Goal: Task Accomplishment & Management: Use online tool/utility

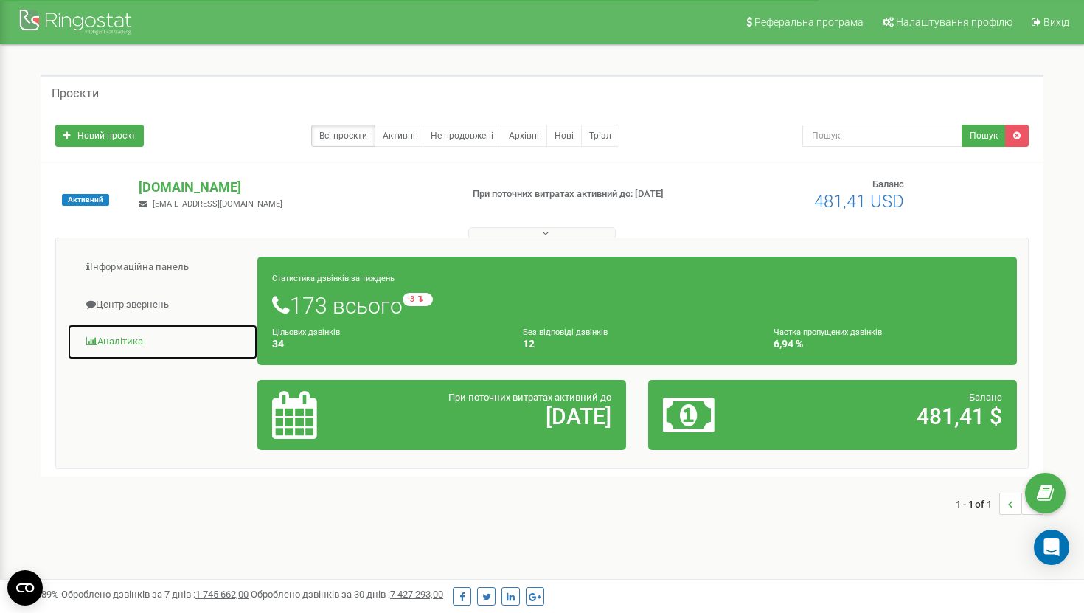
click at [143, 333] on link "Аналiтика" at bounding box center [162, 342] width 191 height 36
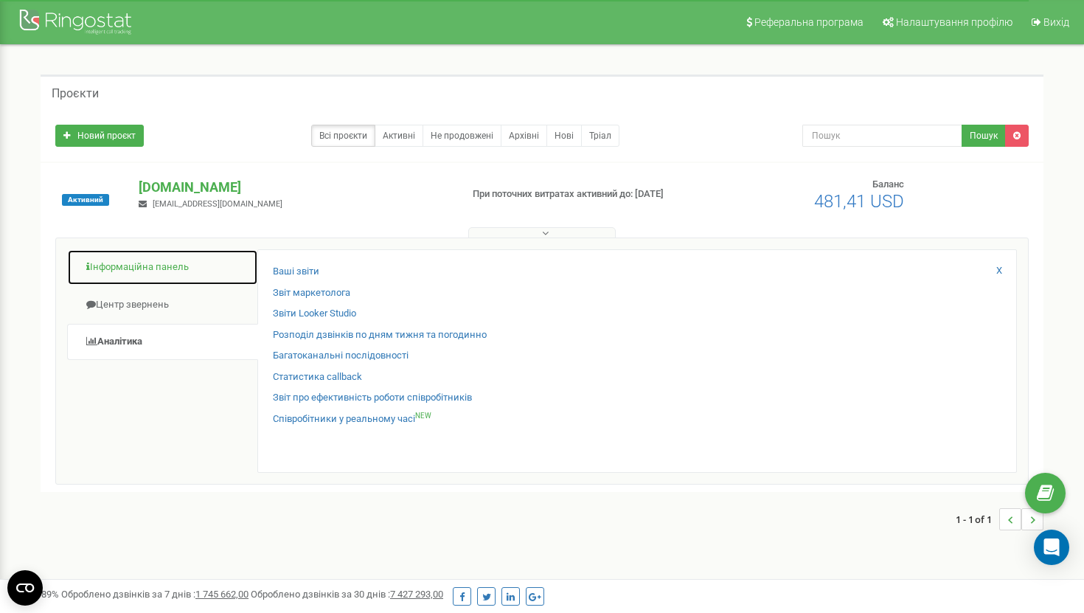
click at [179, 273] on link "Інформаційна панель" at bounding box center [162, 267] width 191 height 36
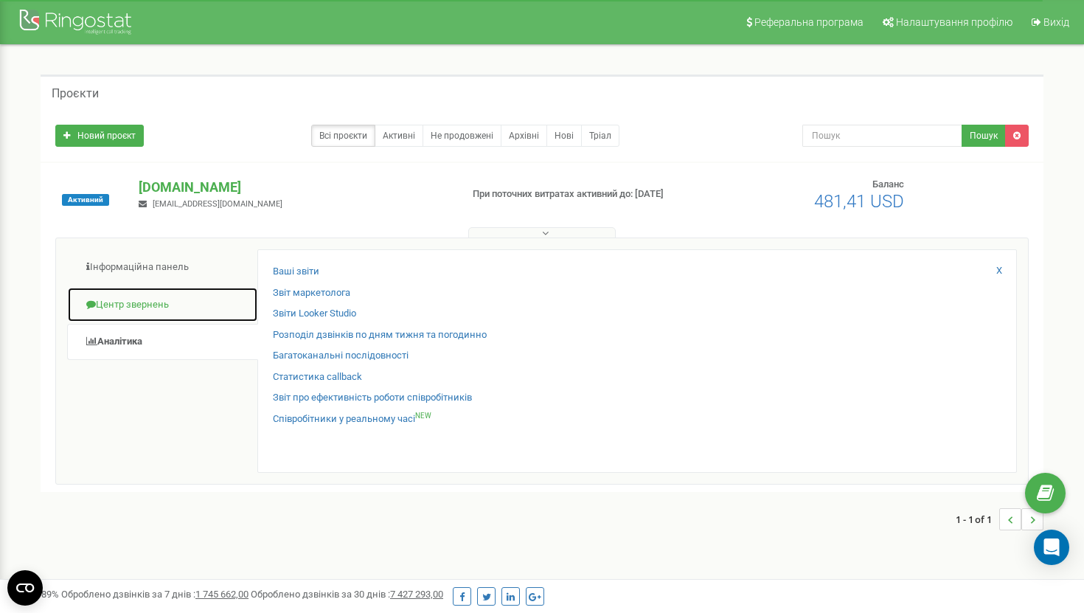
click at [167, 300] on link "Центр звернень" at bounding box center [162, 305] width 191 height 36
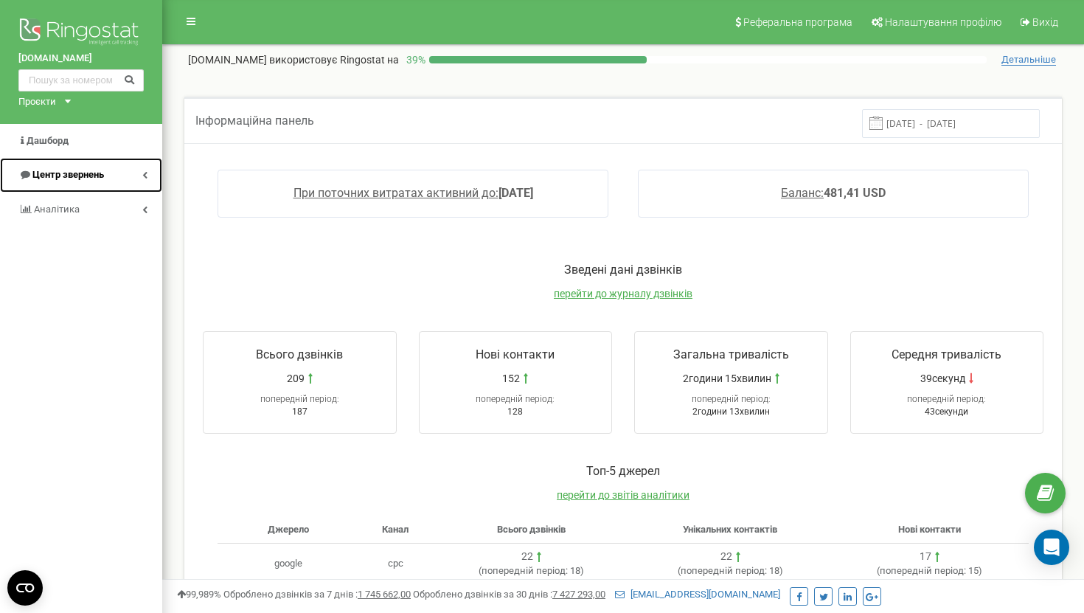
click at [134, 173] on link "Центр звернень" at bounding box center [81, 175] width 162 height 35
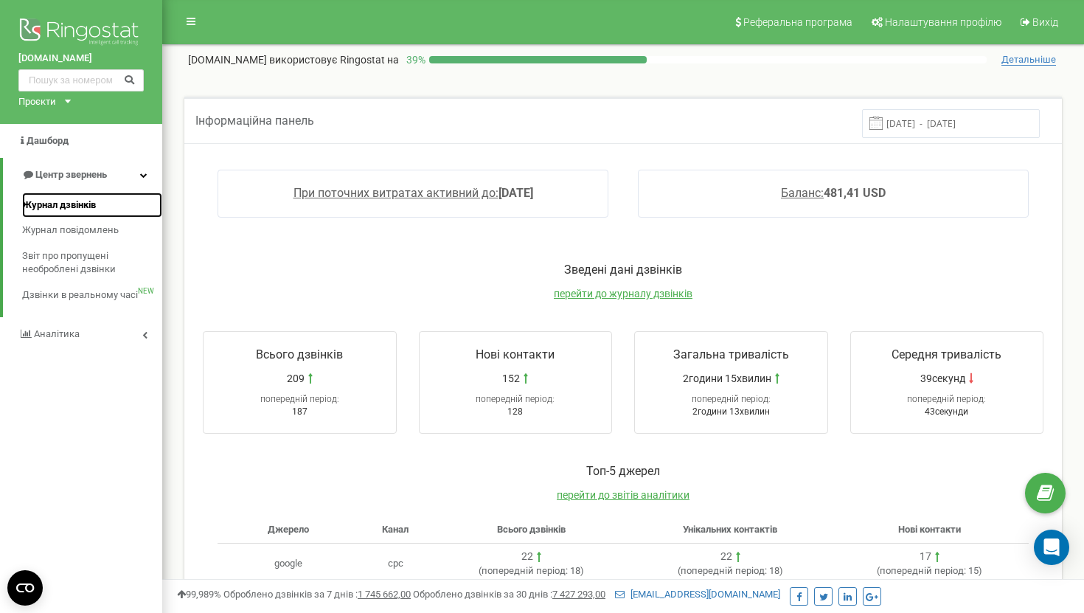
click at [93, 201] on span "Журнал дзвінків" at bounding box center [59, 205] width 74 height 14
click at [55, 200] on span "Журнал дзвінків" at bounding box center [59, 205] width 74 height 14
click at [80, 206] on span "Журнал дзвінків" at bounding box center [59, 205] width 74 height 14
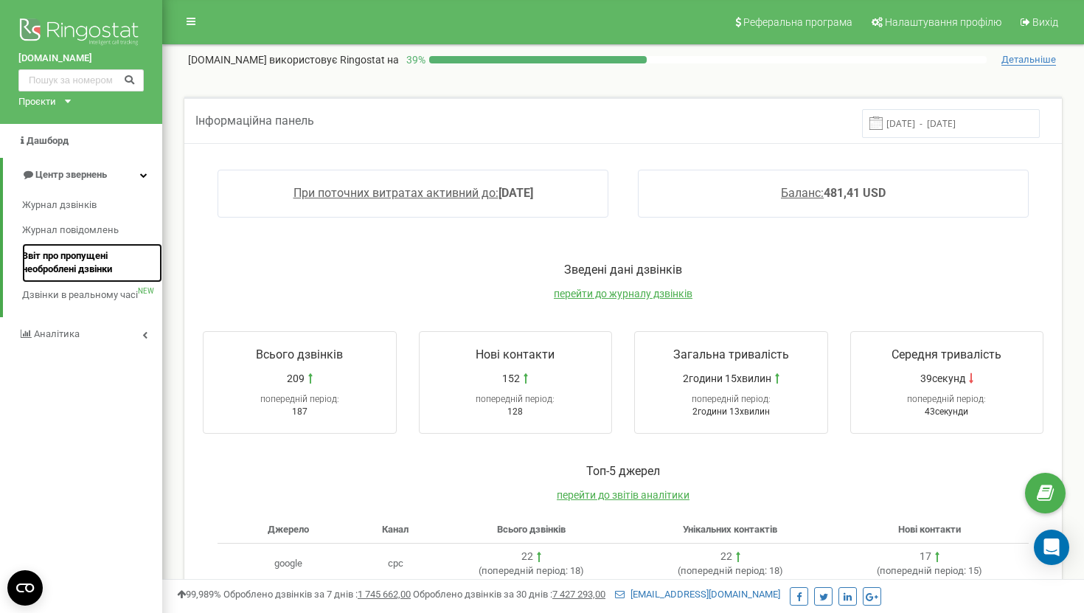
click at [99, 243] on link "Звіт про пропущені необроблені дзвінки" at bounding box center [92, 262] width 140 height 39
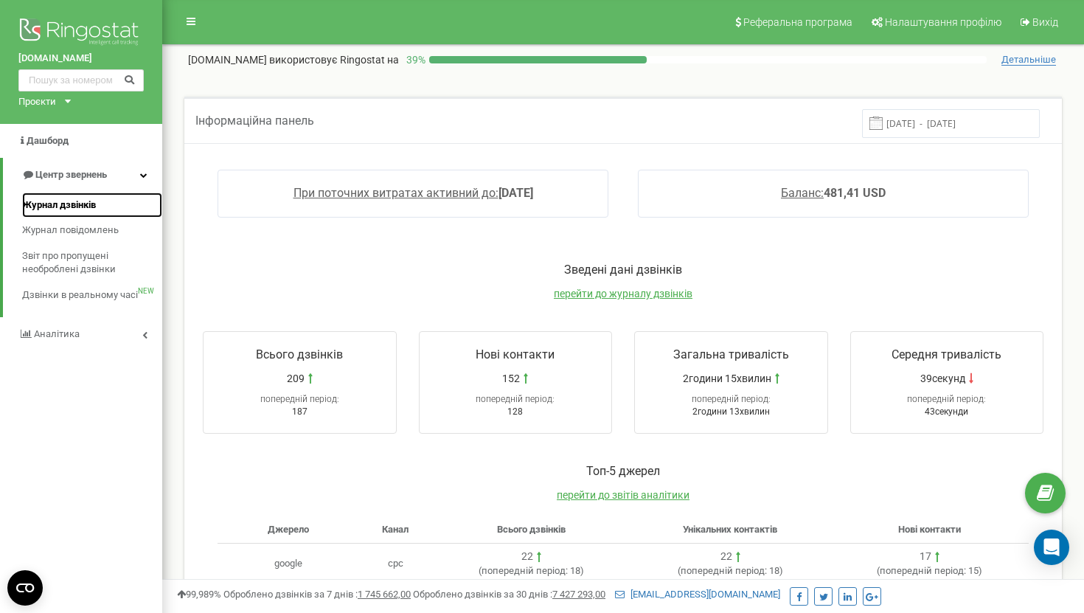
click at [83, 201] on span "Журнал дзвінків" at bounding box center [59, 205] width 74 height 14
click at [118, 176] on link "Центр звернень" at bounding box center [82, 175] width 159 height 35
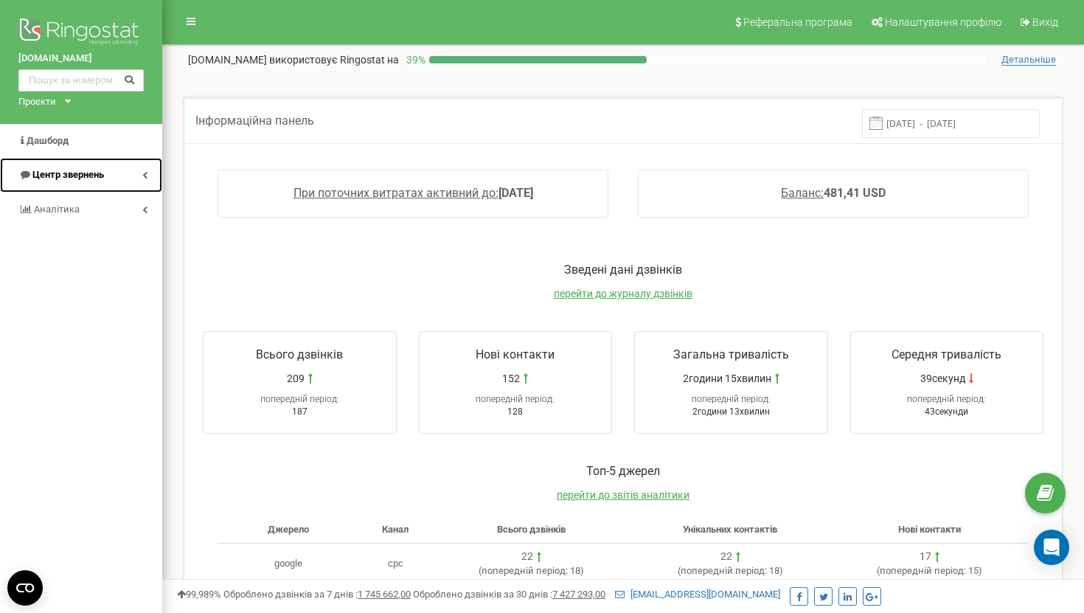
click at [138, 173] on link "Центр звернень" at bounding box center [81, 175] width 162 height 35
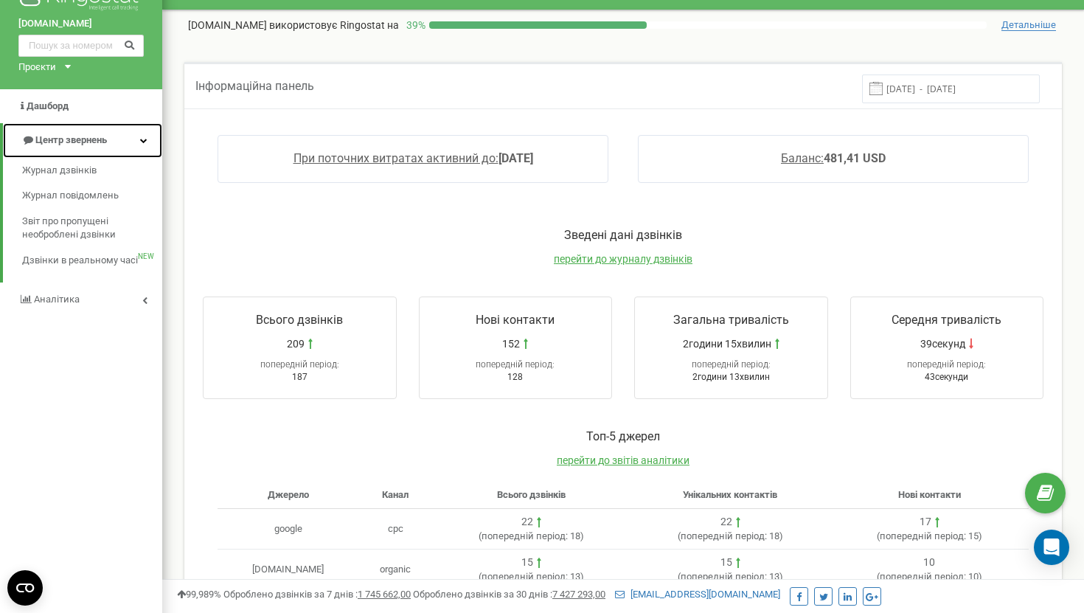
scroll to position [43, 0]
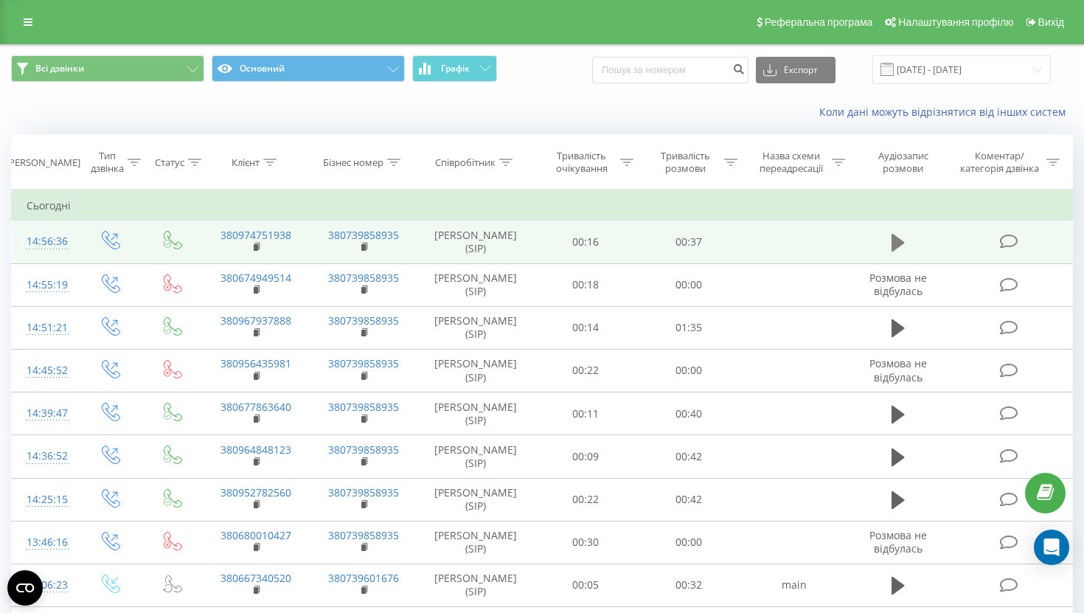
click at [900, 244] on icon at bounding box center [898, 243] width 13 height 18
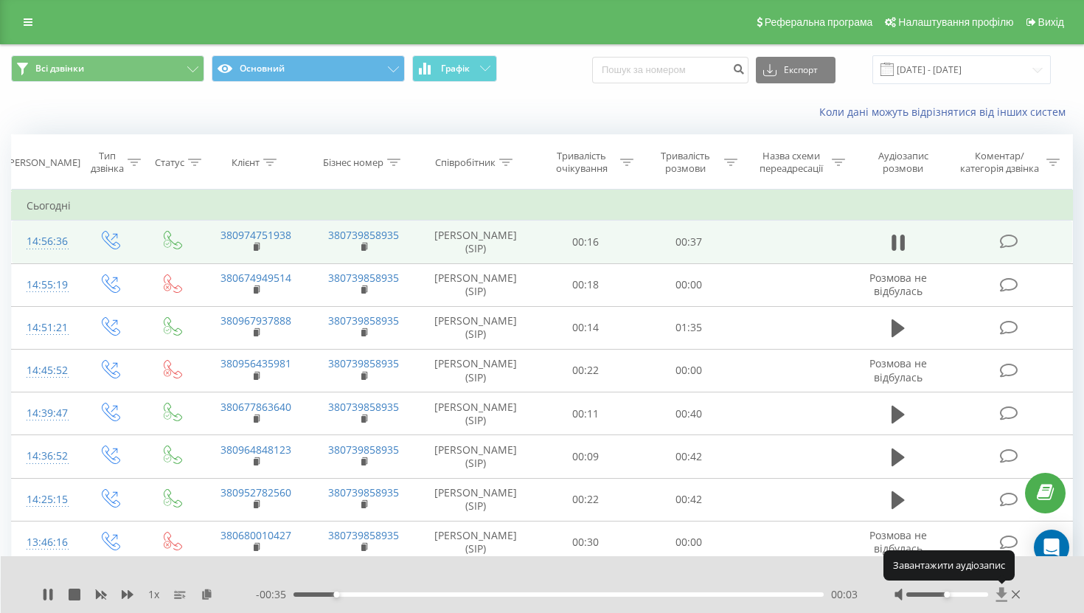
click at [997, 595] on icon at bounding box center [1002, 594] width 13 height 15
